Goal: Use online tool/utility: Use online tool/utility

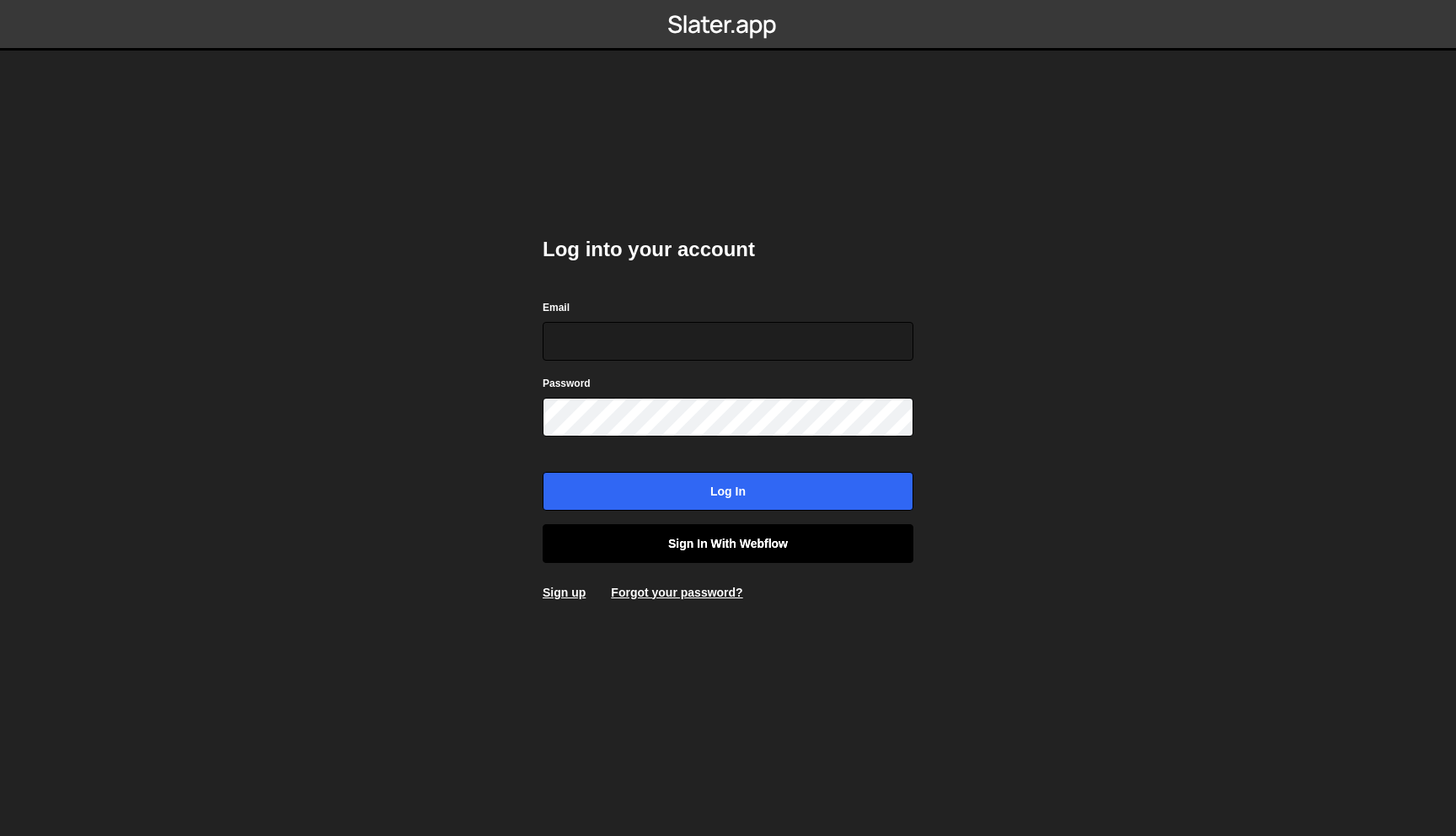
click at [675, 537] on link "Sign in with Webflow" at bounding box center [728, 544] width 370 height 39
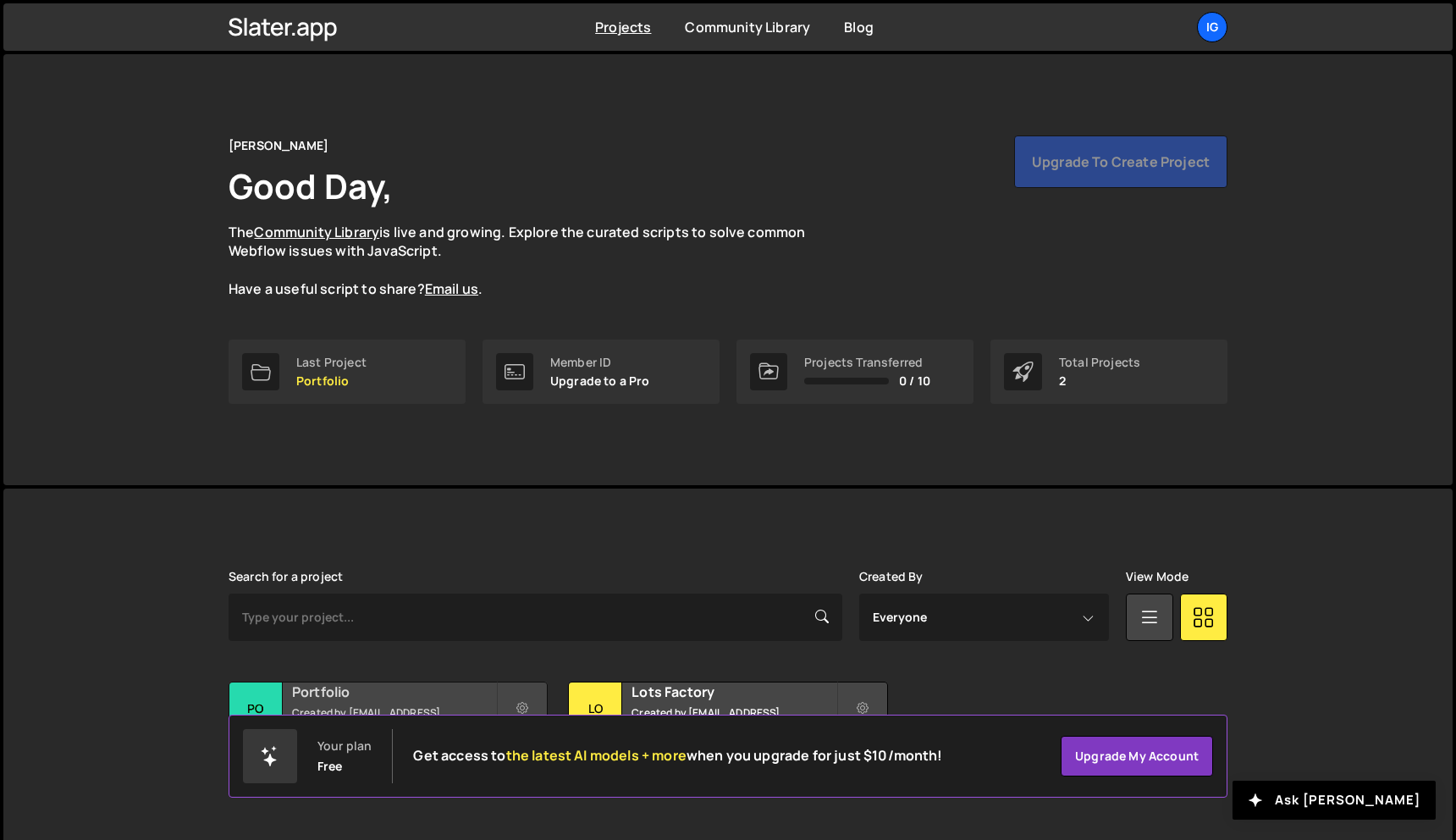
click at [382, 686] on div "Portfolio Created by kolesnikig25@gmail.com" at bounding box center [388, 709] width 318 height 52
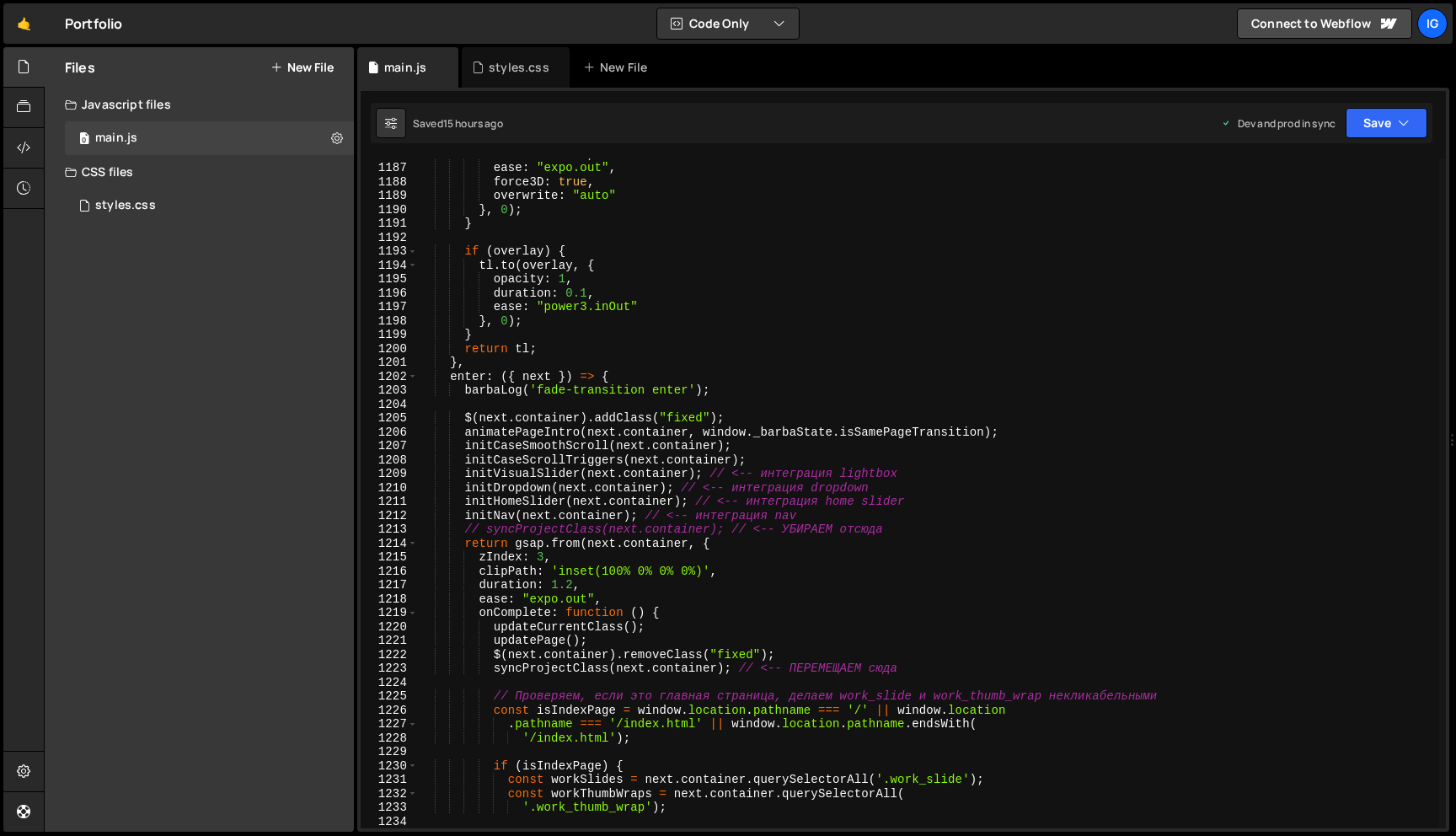
scroll to position [16488, 0]
click at [573, 587] on div "duration : 1.5 , ease : "expo.out" , force3D : true , overwrite : "auto" } , 0 …" at bounding box center [928, 495] width 1021 height 698
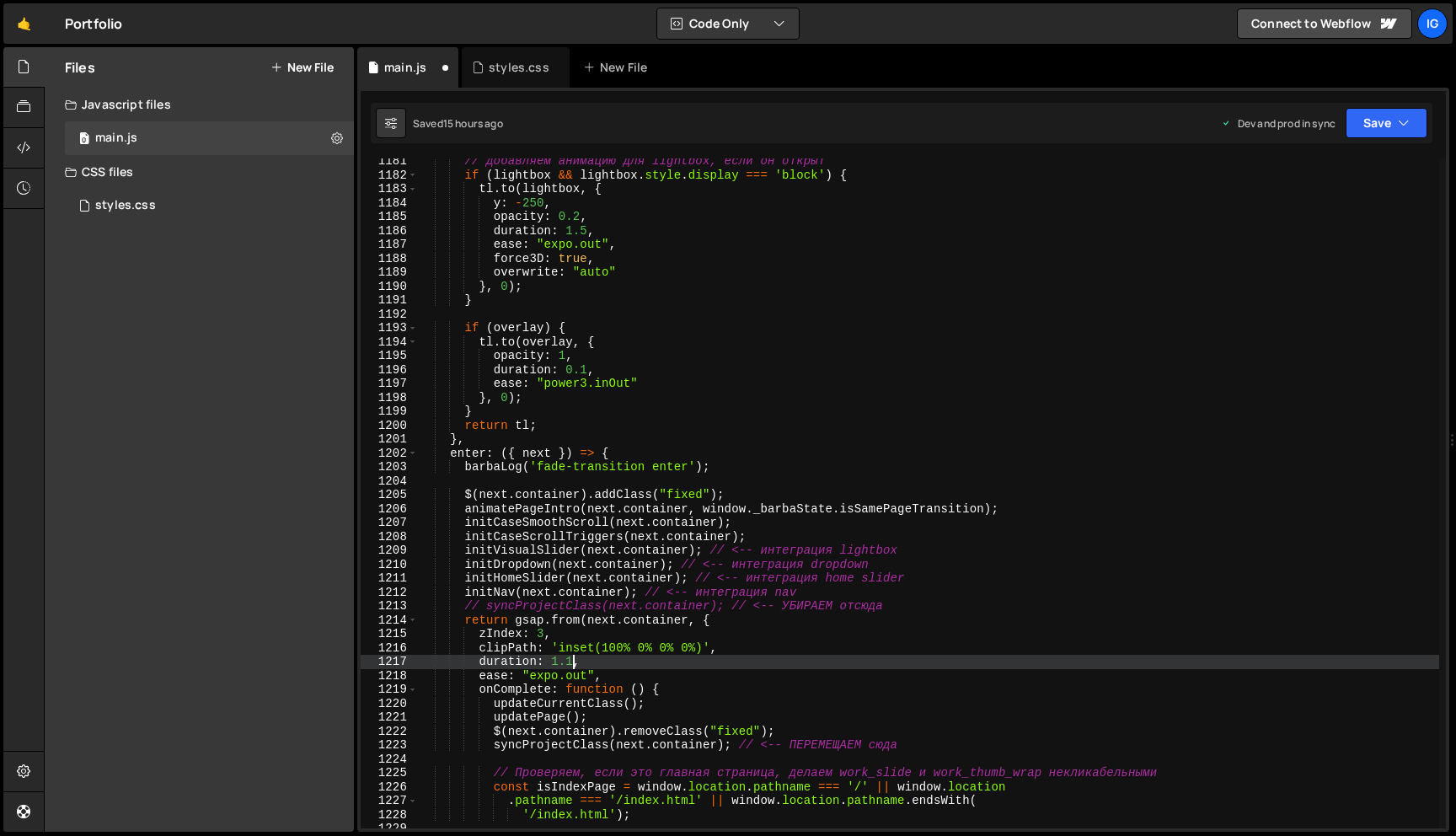
scroll to position [16407, 0]
click at [587, 230] on div "// Добавляем анимацию для lightbox, если он открыт if ( lightbox && lightbox . …" at bounding box center [928, 506] width 1021 height 698
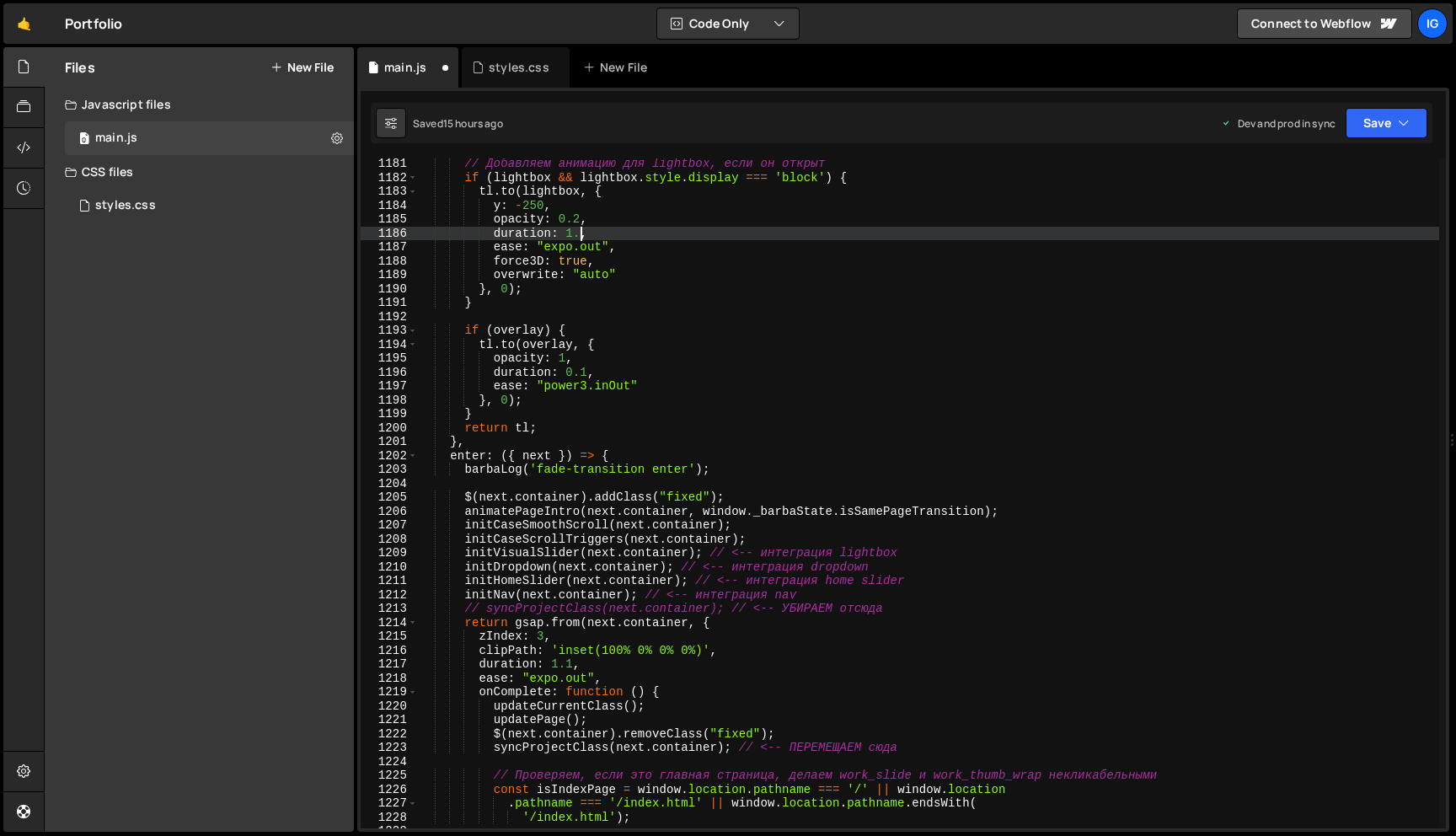
scroll to position [0, 11]
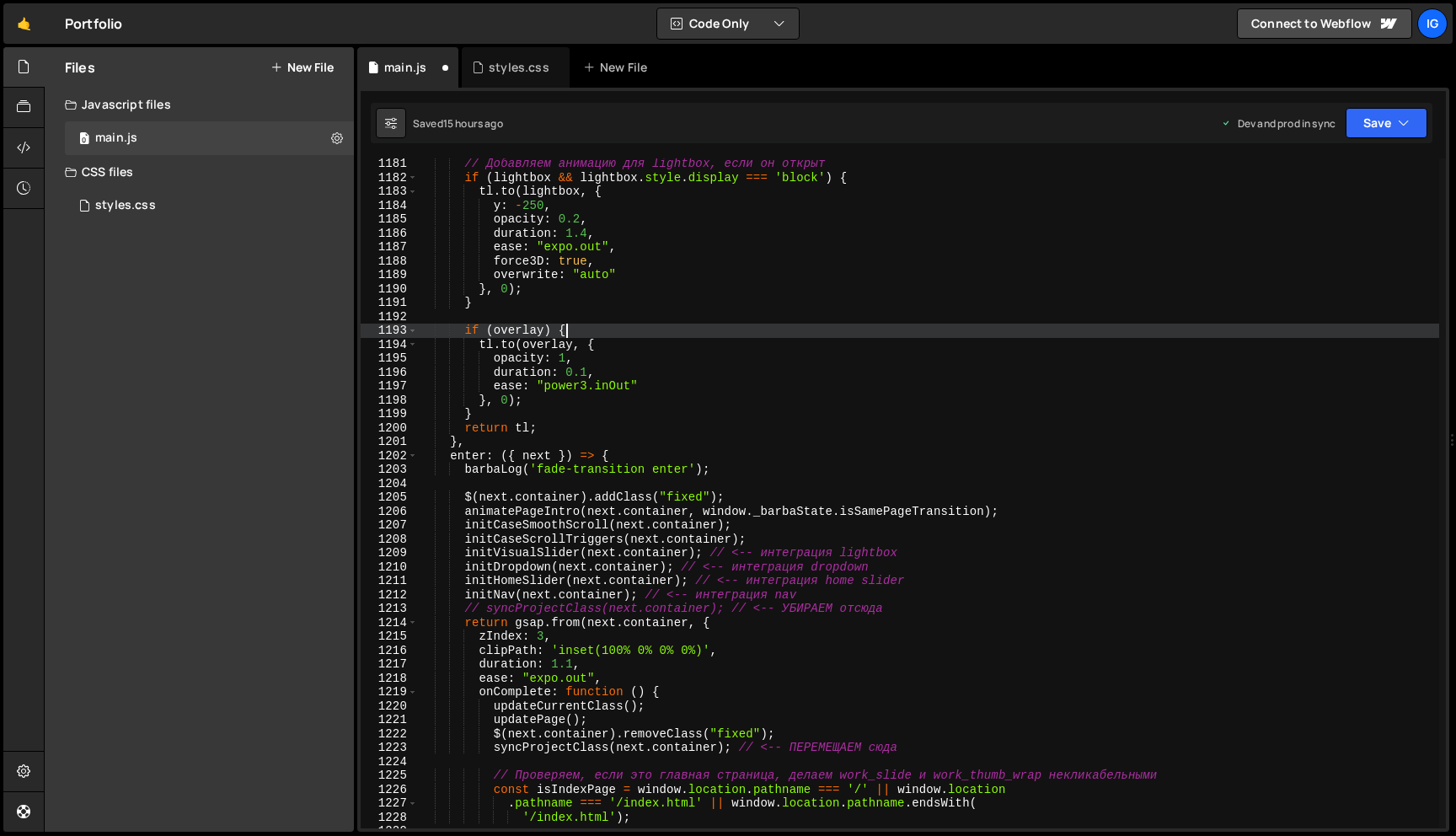
click at [576, 326] on div "// Добавляем анимацию для lightbox, если он открыт if ( lightbox && lightbox . …" at bounding box center [928, 506] width 1021 height 698
click at [1384, 129] on button "Save" at bounding box center [1386, 123] width 82 height 31
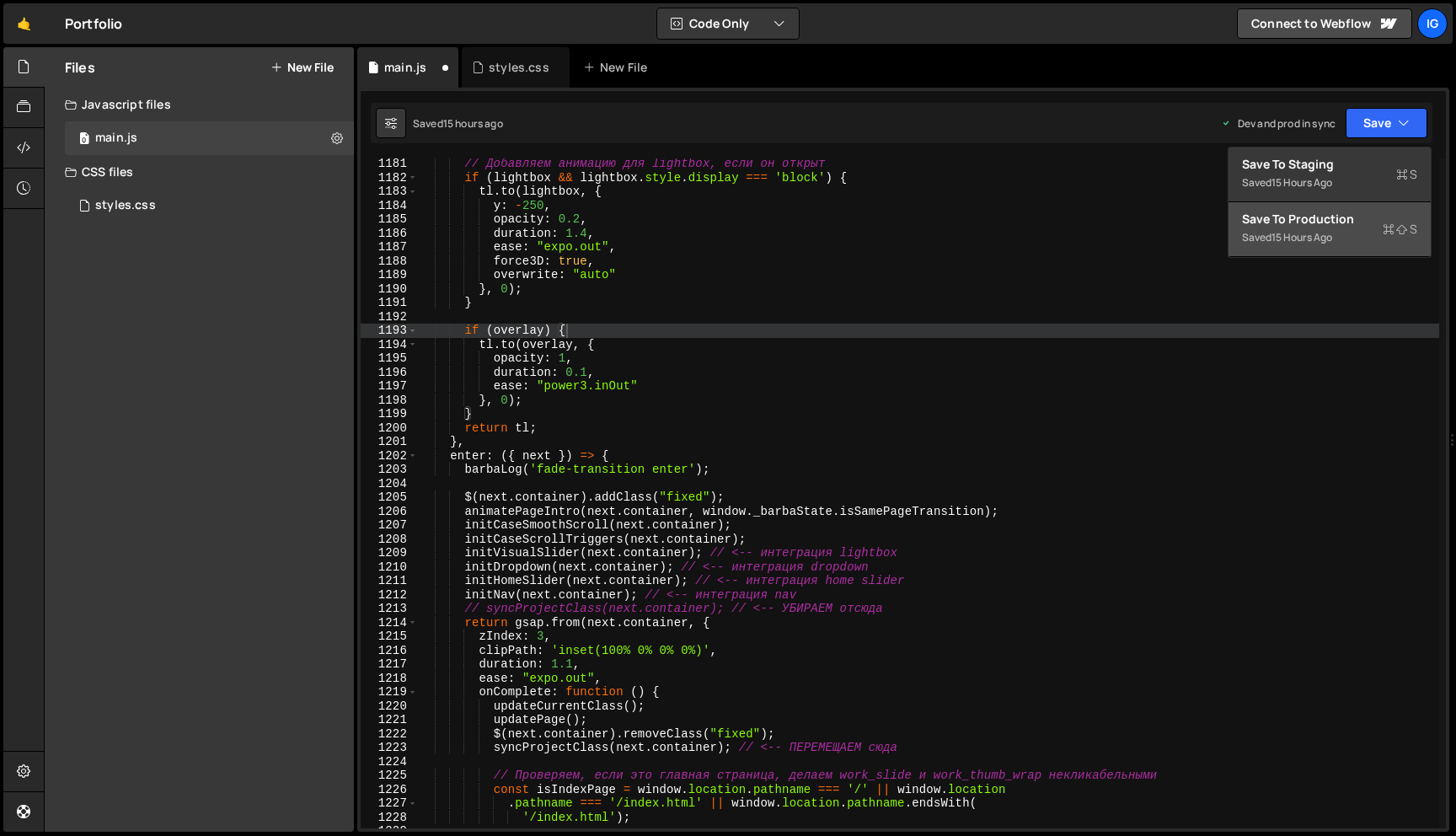
click at [1326, 242] on div "15 hours ago" at bounding box center [1301, 237] width 61 height 14
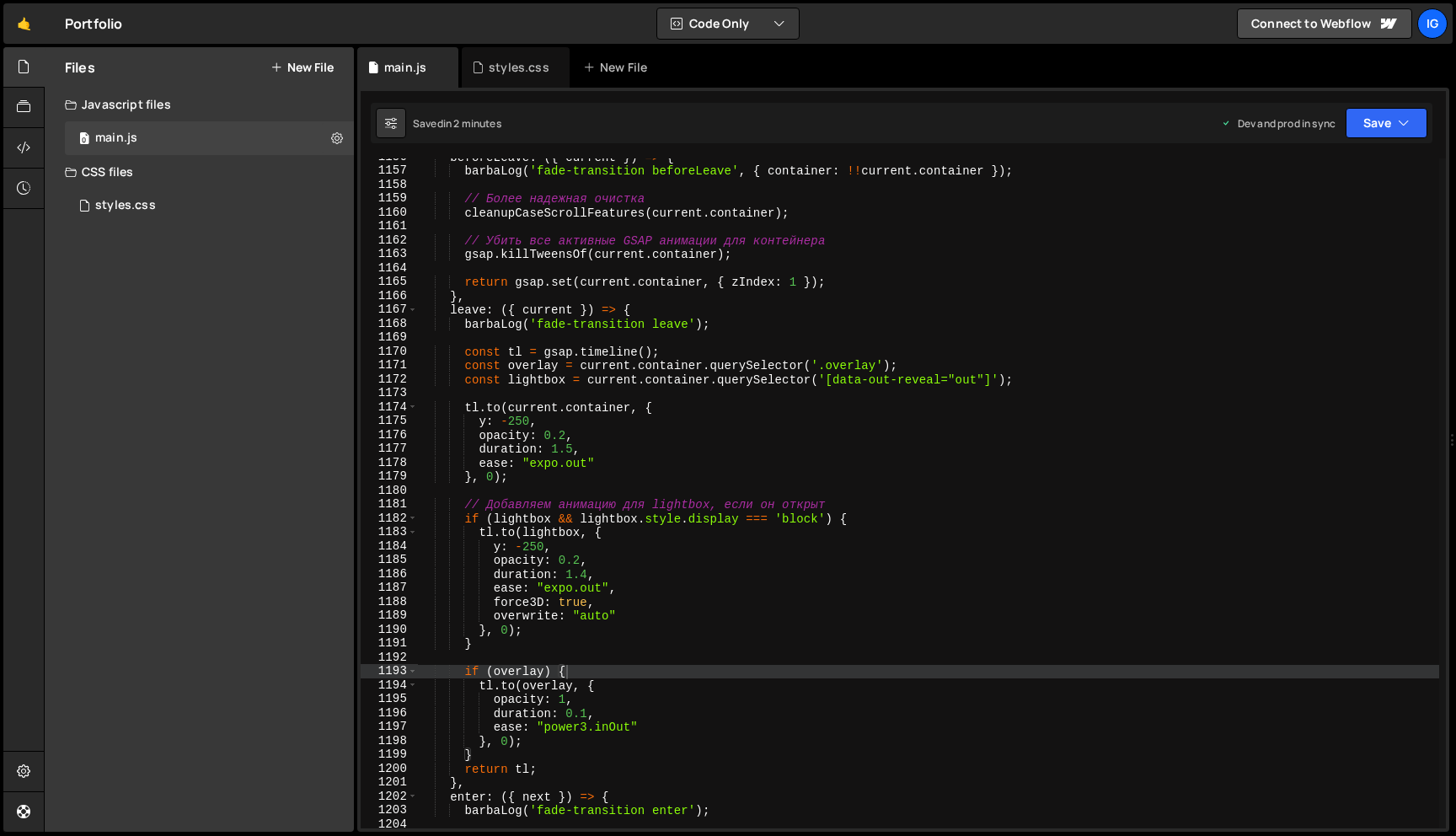
scroll to position [16021, 0]
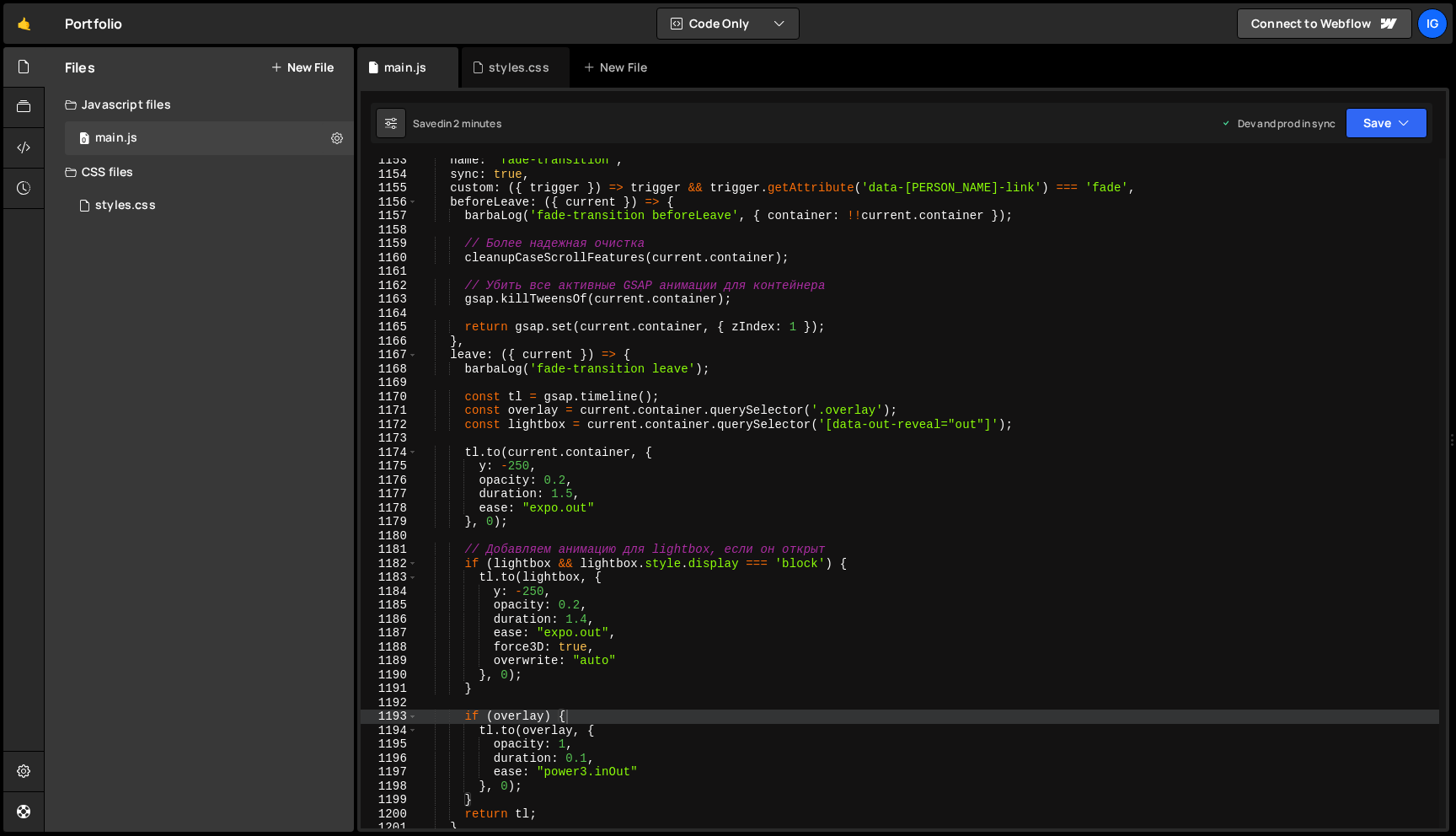
click at [574, 492] on div "name : 'fade-transition' , sync : true , custom : ({ trigger }) => trigger && t…" at bounding box center [928, 502] width 1021 height 698
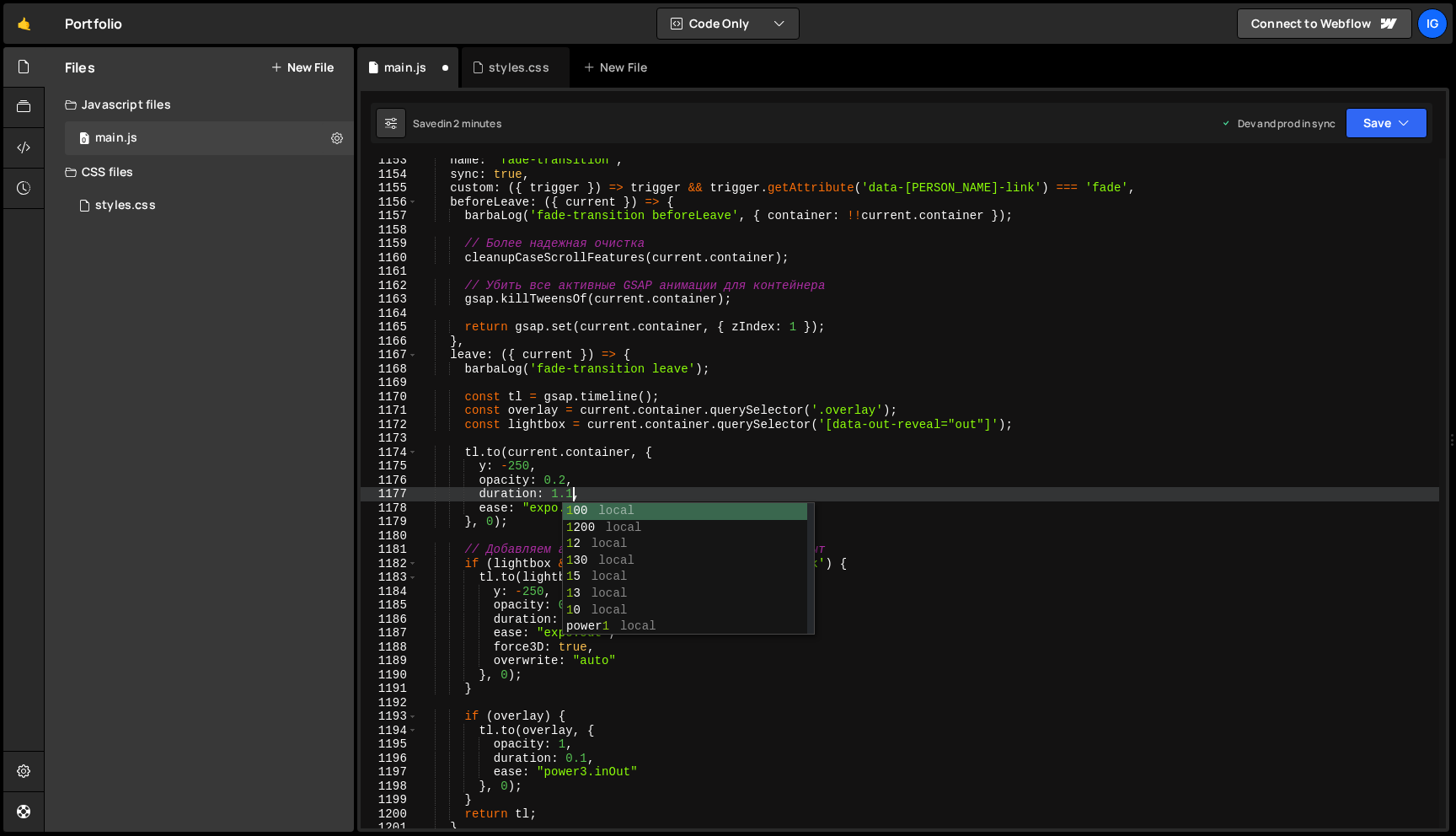
scroll to position [0, 10]
click at [617, 484] on div "name : 'fade-transition' , sync : true , custom : ({ trigger }) => trigger && t…" at bounding box center [928, 502] width 1021 height 698
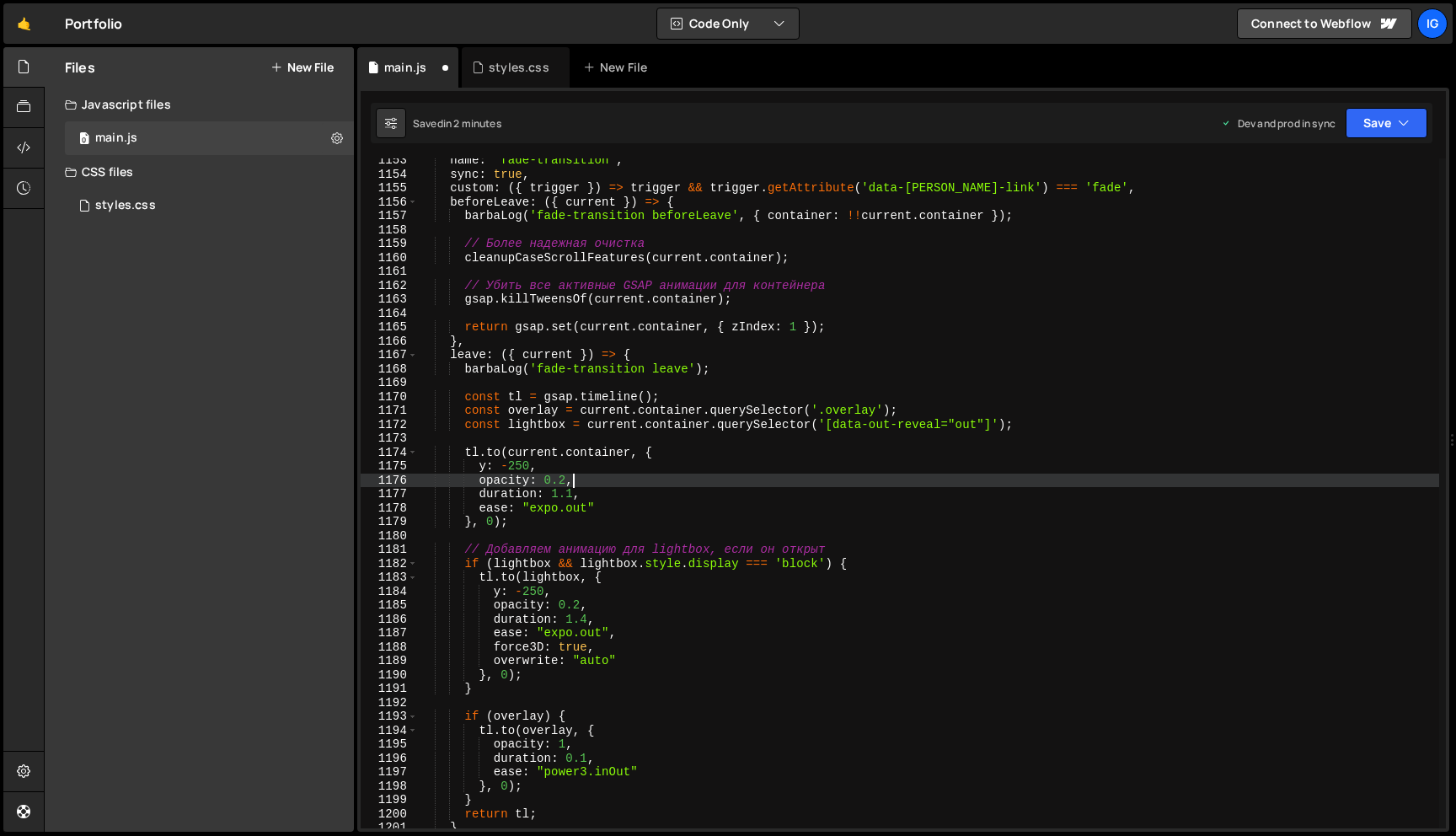
scroll to position [0, 9]
click at [605, 497] on div "name : 'fade-transition' , sync : true , custom : ({ trigger }) => trigger && t…" at bounding box center [928, 502] width 1021 height 698
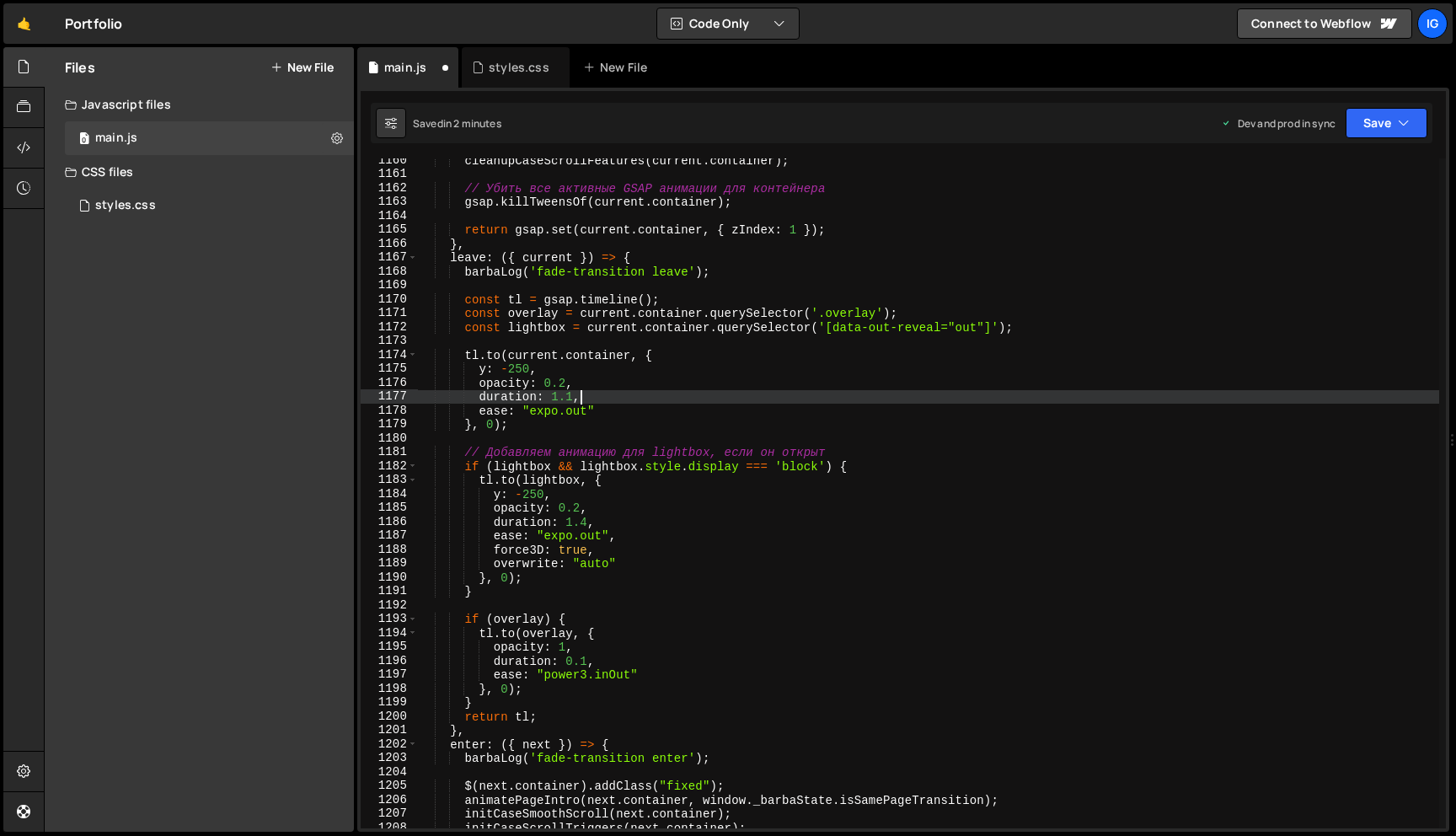
scroll to position [16151, 0]
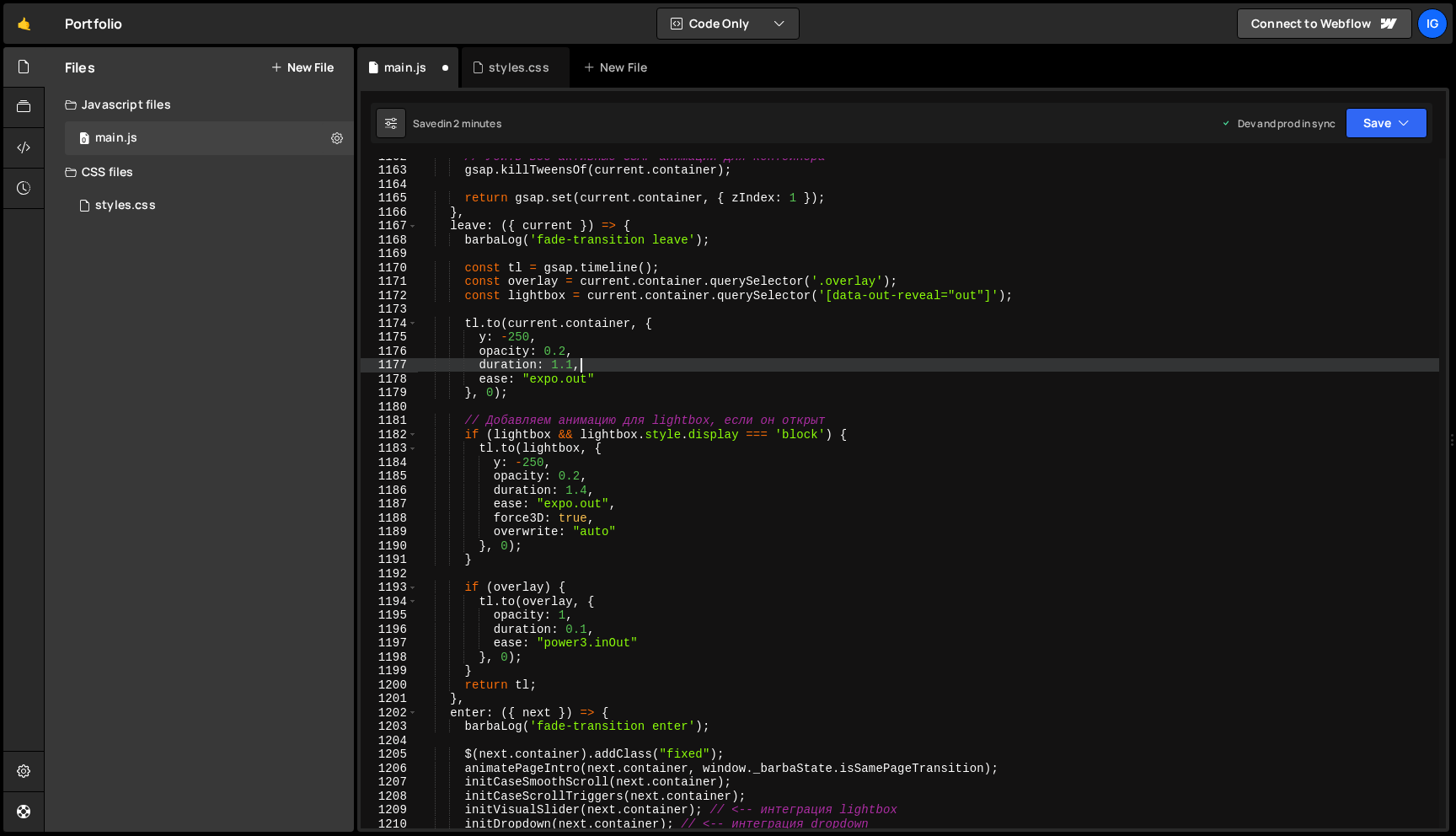
click at [588, 490] on div "// Убить все активные GSAP анимации для контейнера gsap . killTweensOf ( curren…" at bounding box center [928, 498] width 1021 height 698
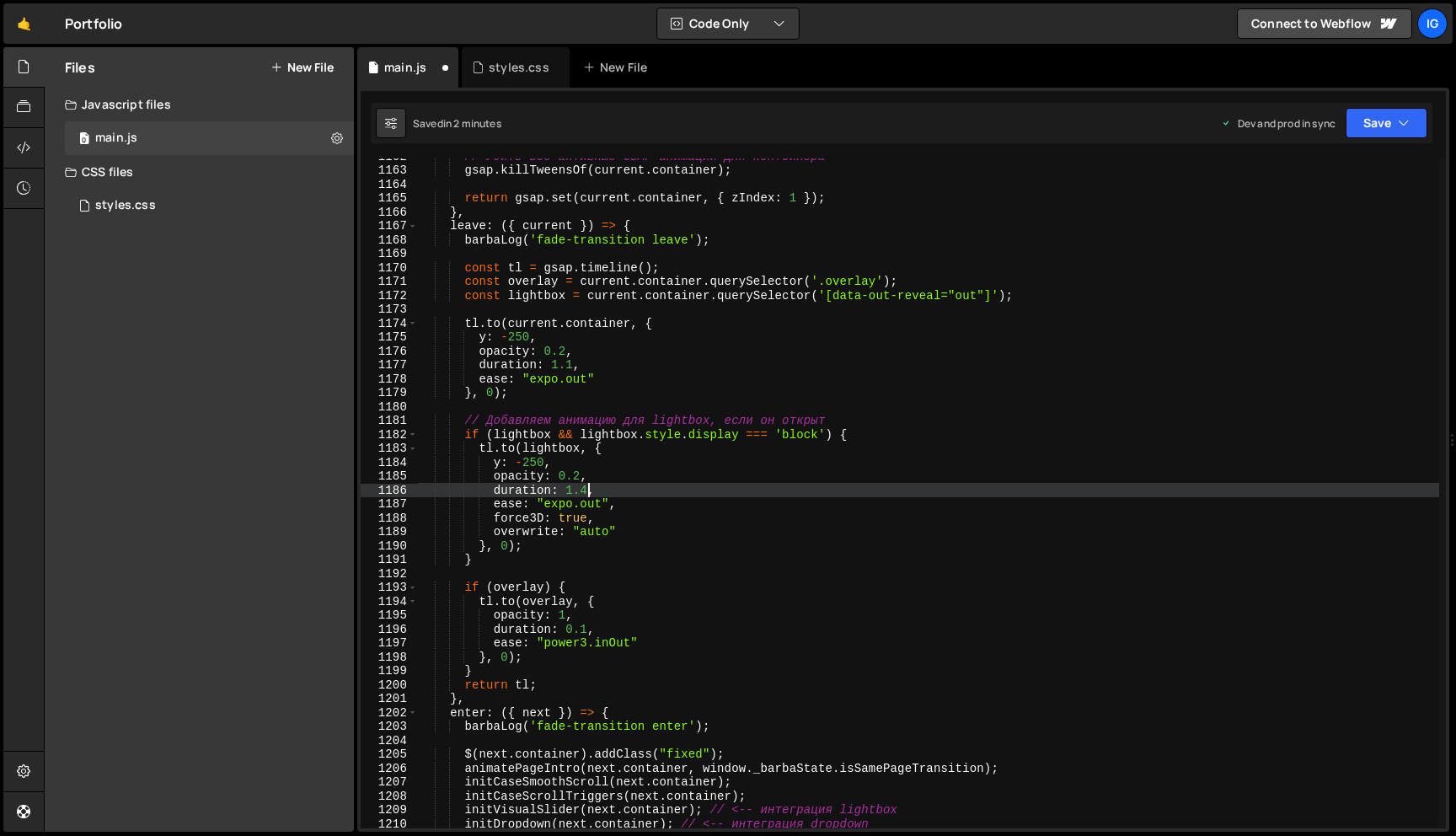
scroll to position [0, 11]
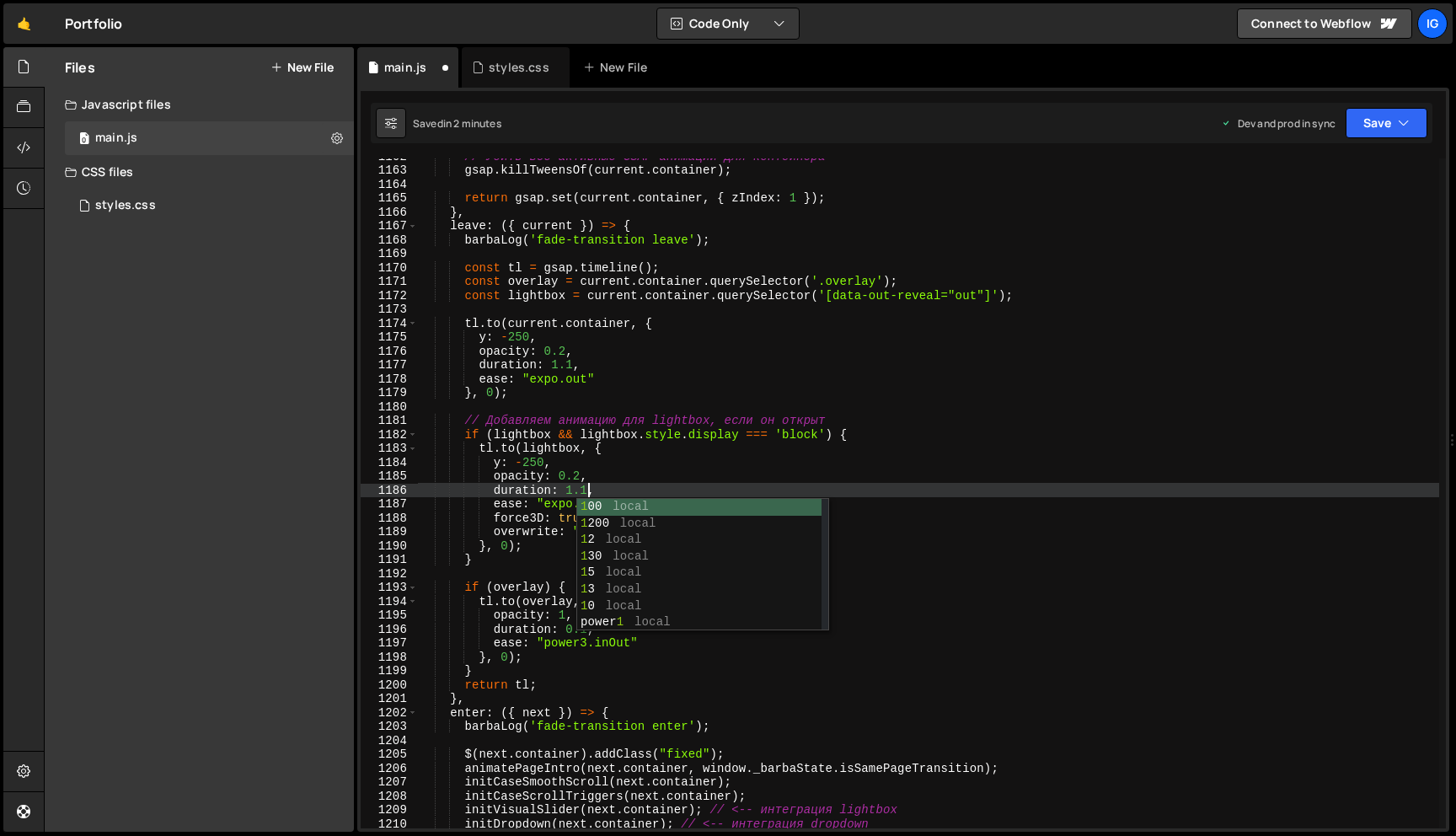
click at [696, 484] on div "// Убить все активные GSAP анимации для контейнера gsap . killTweensOf ( curren…" at bounding box center [928, 498] width 1021 height 698
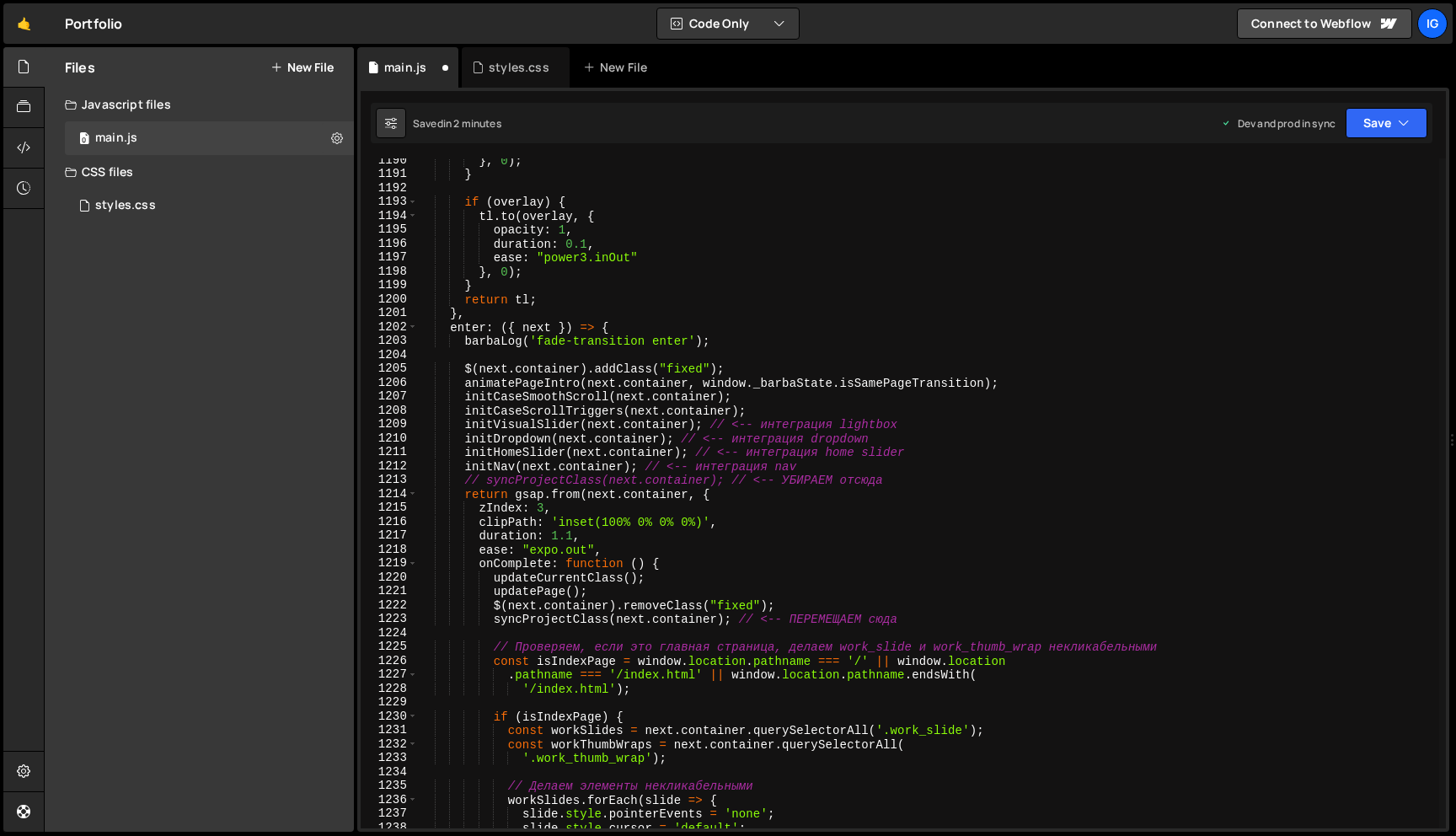
scroll to position [16546, 0]
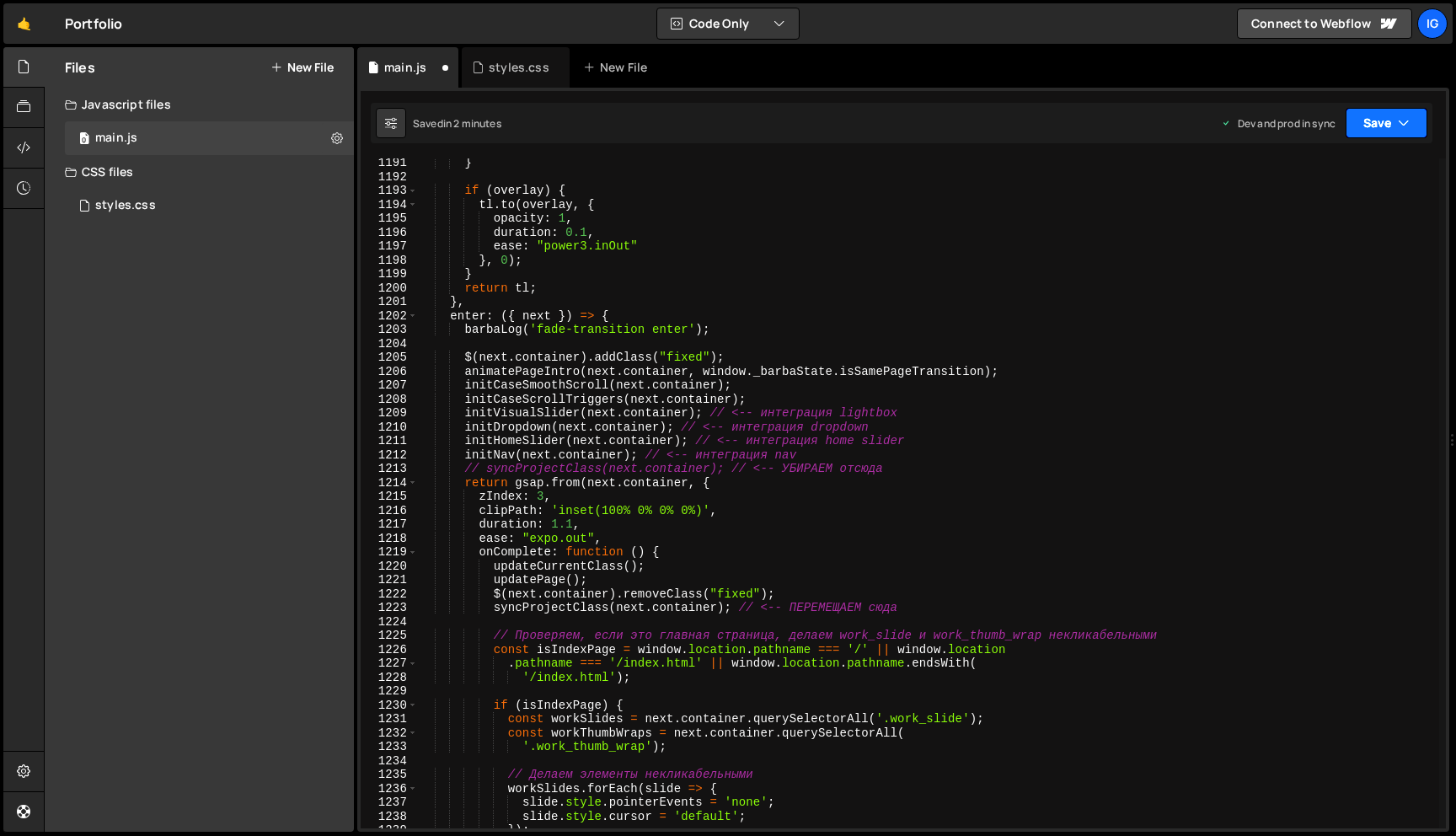
type textarea "duration: 1.1,"
click at [1354, 125] on button "Save" at bounding box center [1386, 123] width 82 height 31
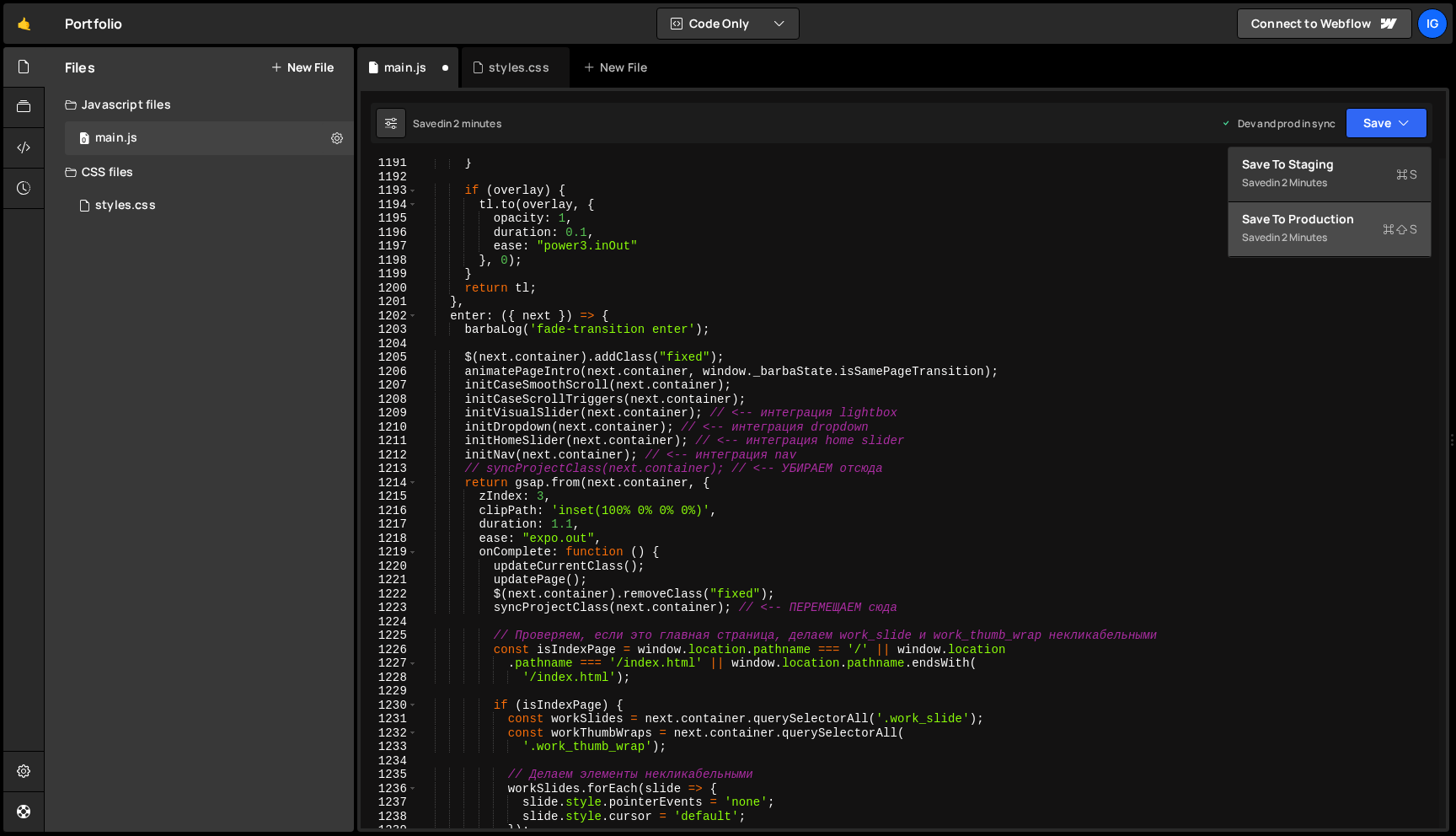
click at [1317, 224] on div "Save to Production S" at bounding box center [1329, 219] width 175 height 17
